Goal: Information Seeking & Learning: Learn about a topic

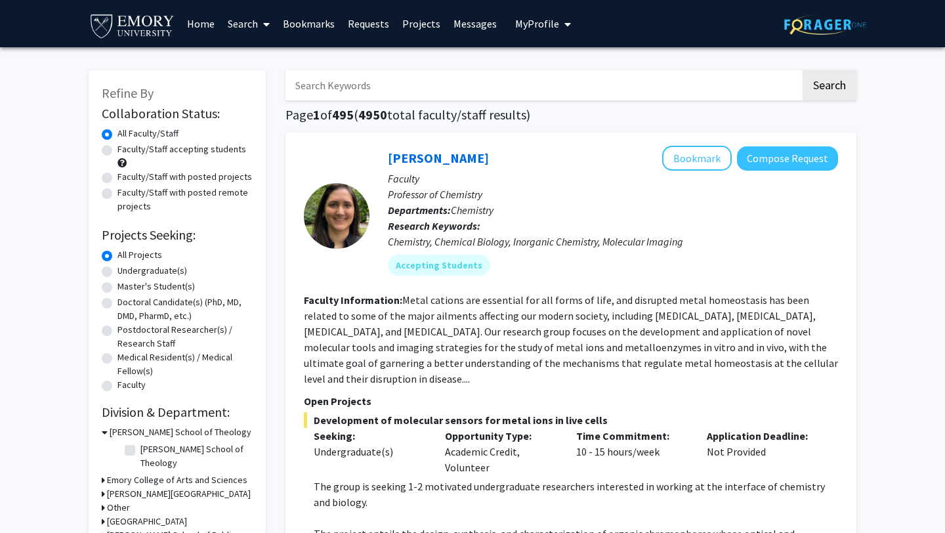
click at [151, 270] on label "Undergraduate(s)" at bounding box center [152, 271] width 70 height 14
click at [126, 270] on input "Undergraduate(s)" at bounding box center [121, 268] width 9 height 9
radio input "true"
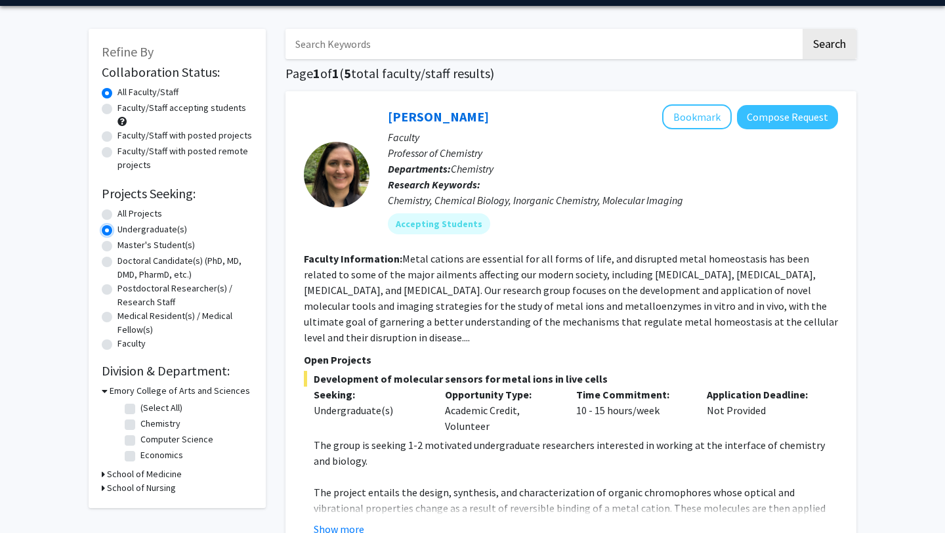
scroll to position [62, 0]
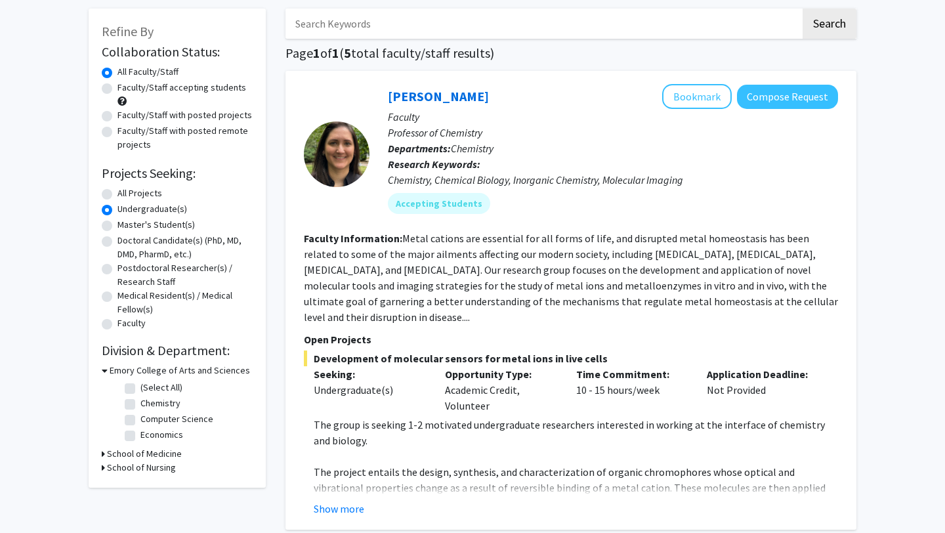
click at [153, 439] on label "Economics" at bounding box center [161, 435] width 43 height 14
click at [149, 436] on input "Economics" at bounding box center [144, 432] width 9 height 9
checkbox input "true"
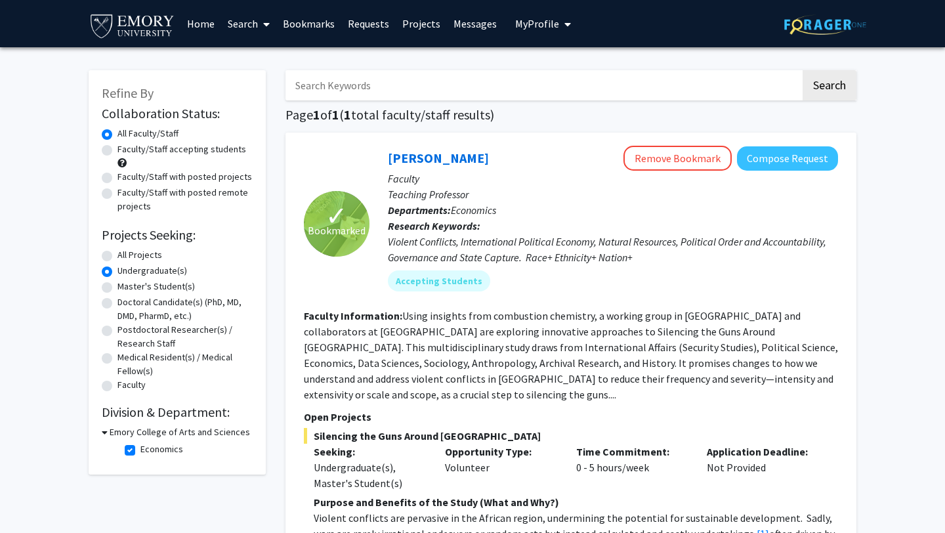
click at [330, 209] on span "✓" at bounding box center [336, 215] width 22 height 13
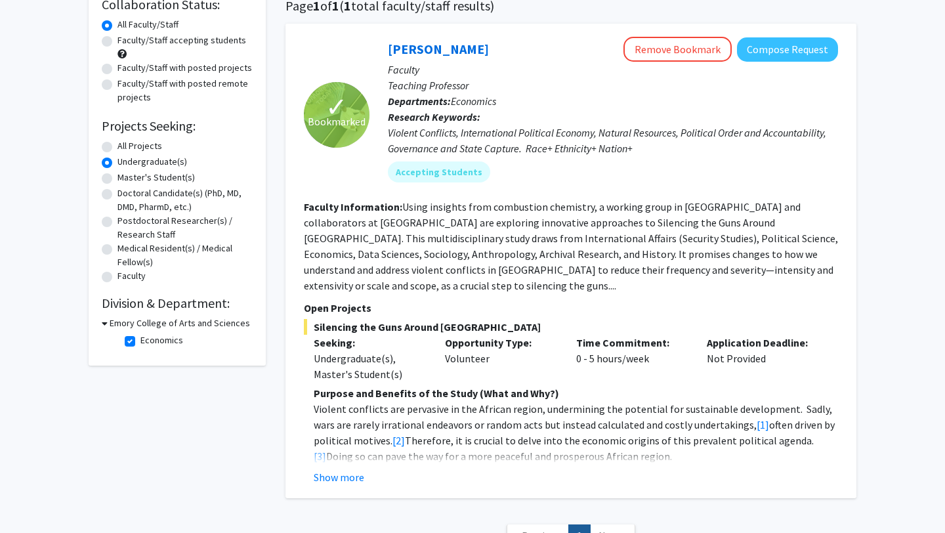
scroll to position [160, 0]
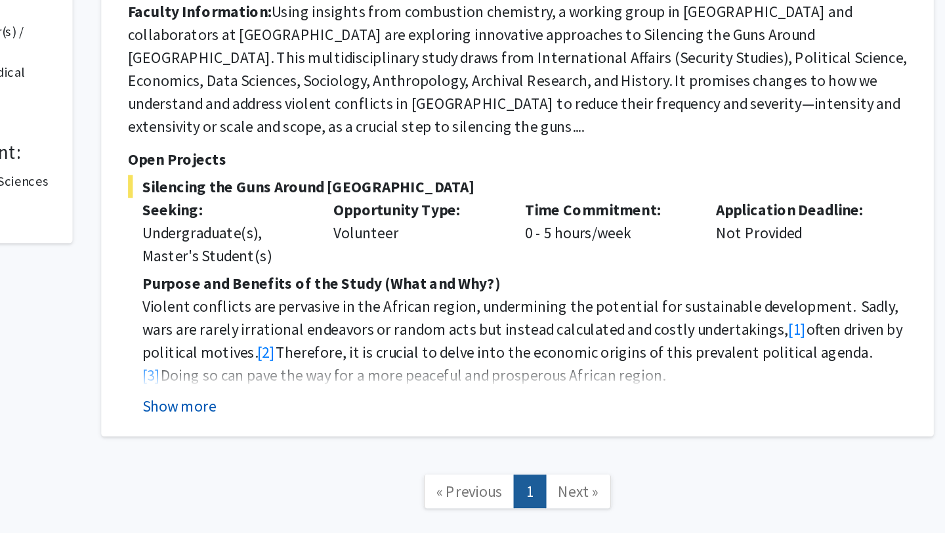
click at [339, 418] on button "Show more" at bounding box center [339, 426] width 51 height 16
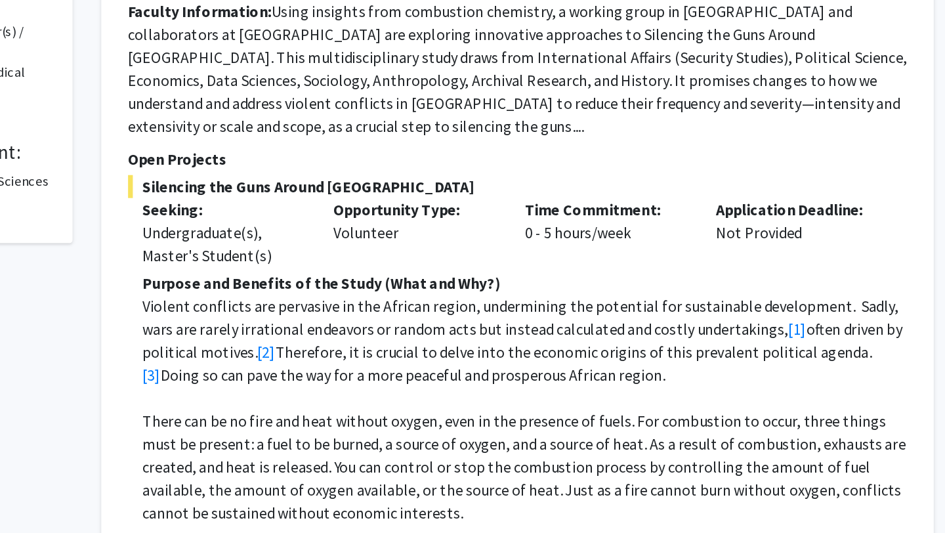
click at [342, 428] on p "There can be no fire and heat without oxygen, even in the presence of fuels. Fo…" at bounding box center [576, 467] width 524 height 79
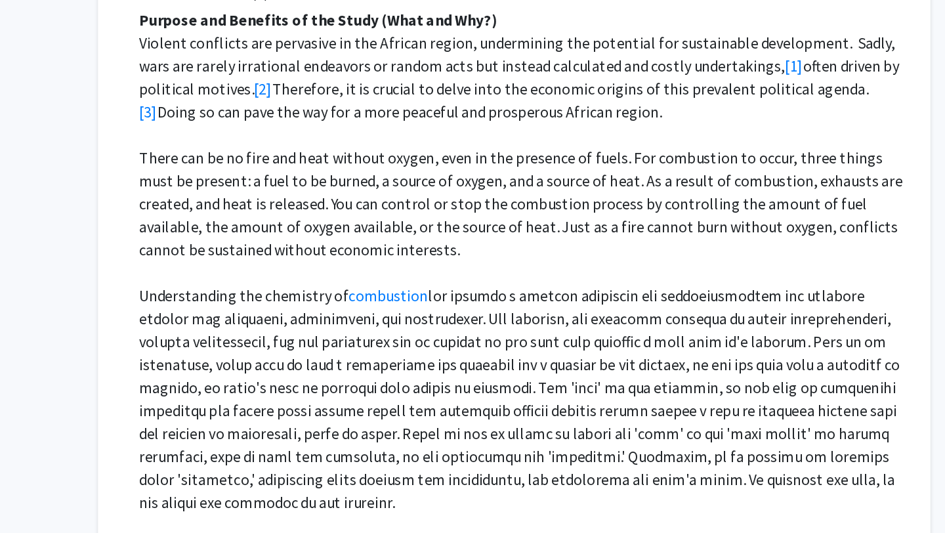
scroll to position [323, 0]
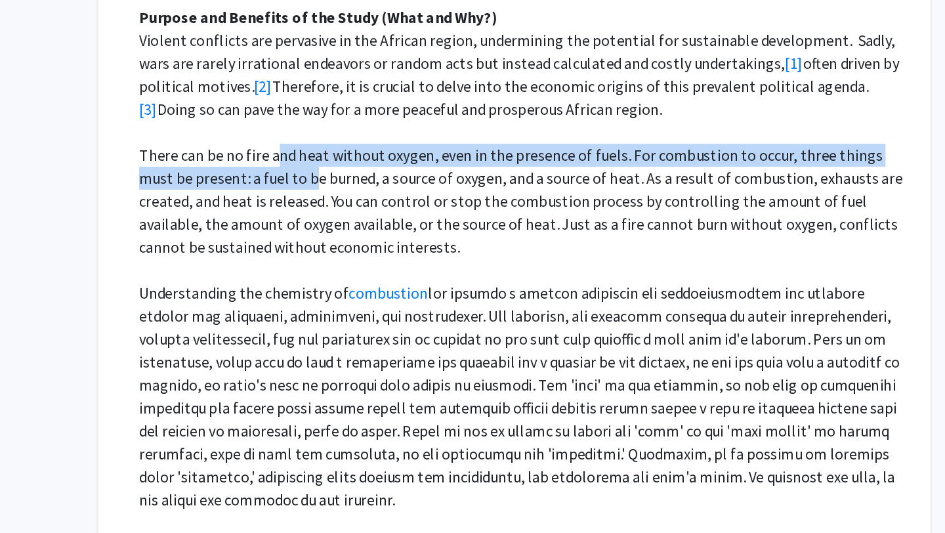
drag, startPoint x: 406, startPoint y: 262, endPoint x: 408, endPoint y: 274, distance: 11.3
click at [408, 274] on p "There can be no fire and heat without oxygen, even in the presence of fuels. Fo…" at bounding box center [576, 305] width 524 height 79
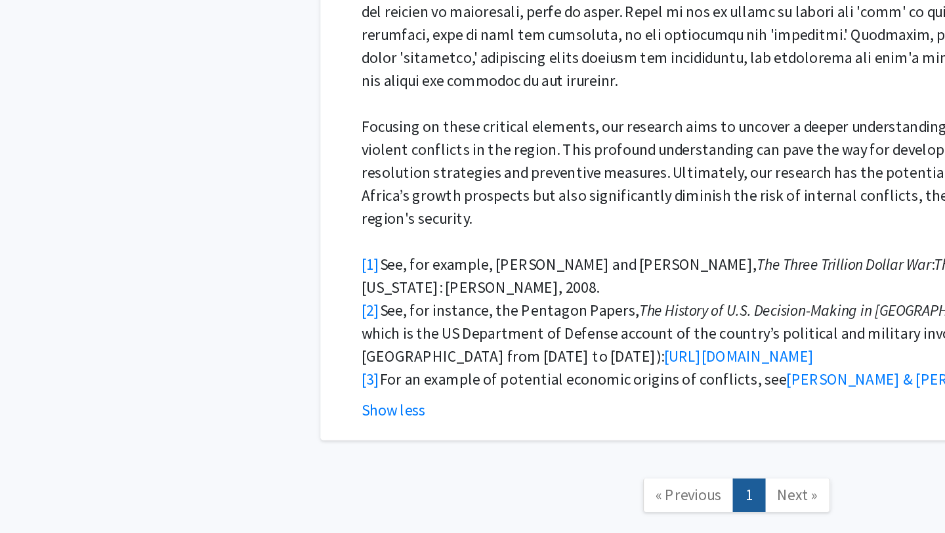
scroll to position [660, 0]
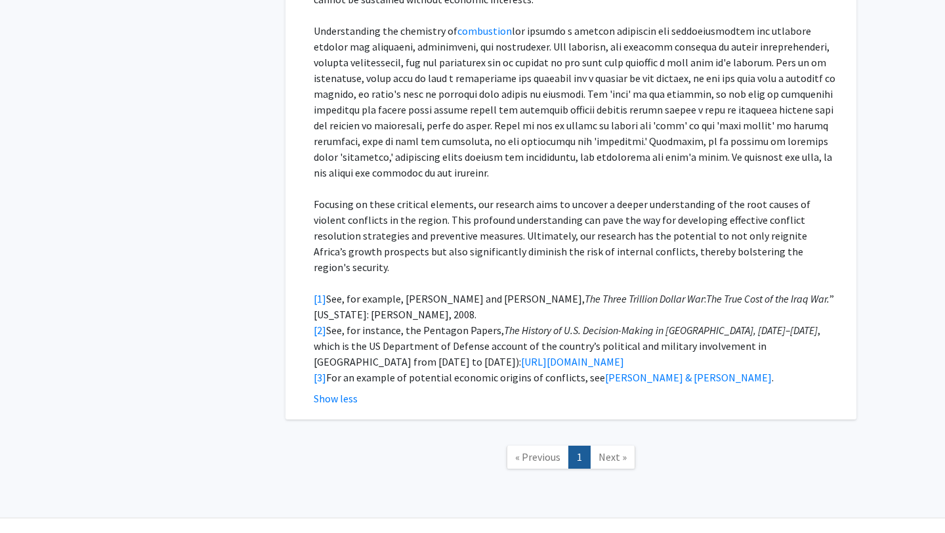
click at [384, 390] on div "Show less" at bounding box center [576, 398] width 524 height 16
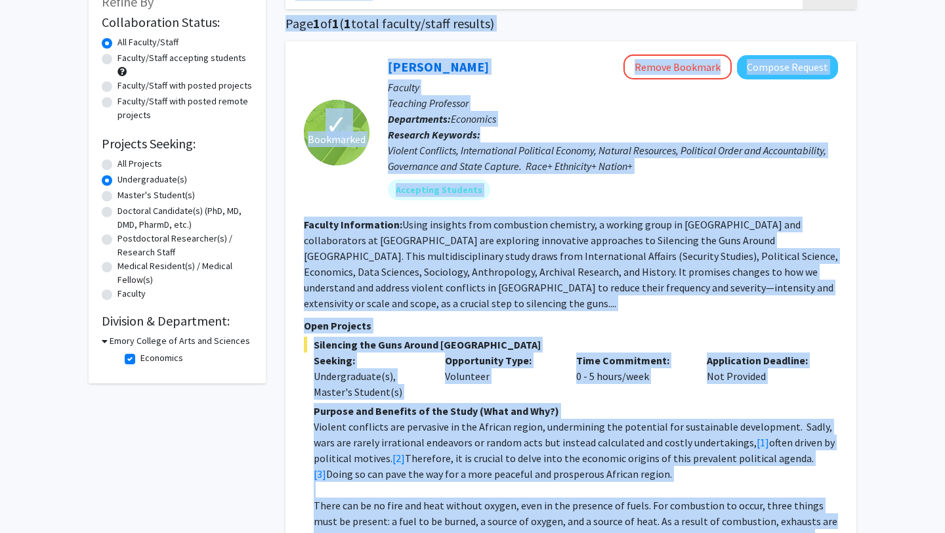
scroll to position [4, 0]
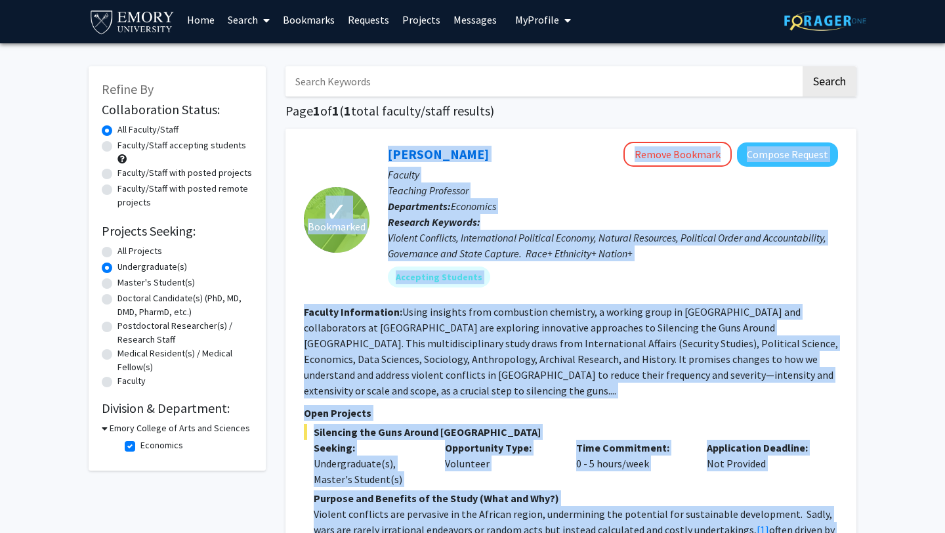
drag, startPoint x: 377, startPoint y: 367, endPoint x: 353, endPoint y: 129, distance: 239.4
copy fg-search-faculty "✓ Loremipsum Dolors Ametc Adipis Elitsedd Eiusmod Tempori Utlabor Etdolore Magn…"
